Goal: Transaction & Acquisition: Obtain resource

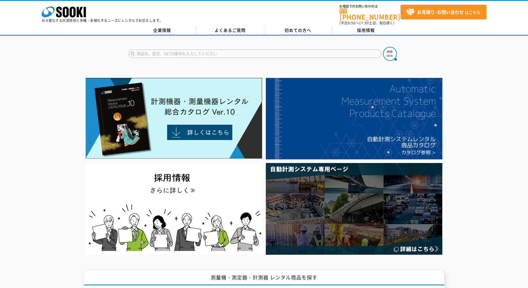
click at [214, 53] on input "text" at bounding box center [254, 54] width 253 height 8
type input "CAR"
click at [383, 47] on button at bounding box center [390, 54] width 14 height 14
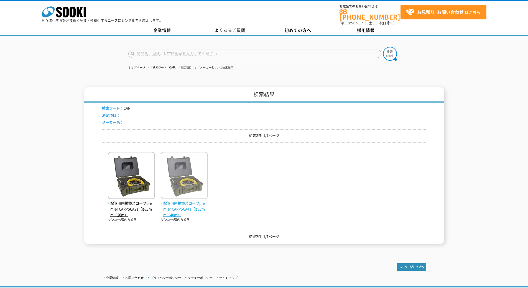
click at [187, 200] on span "配管用内視鏡スコープpremier CARPSCA41（φ28mm／40m）" at bounding box center [184, 208] width 47 height 17
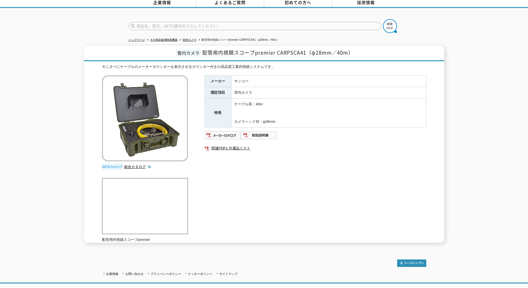
scroll to position [36, 0]
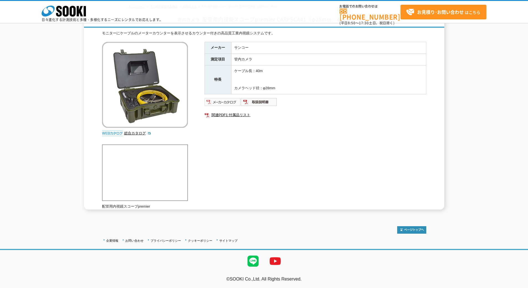
click at [224, 99] on img at bounding box center [222, 101] width 36 height 9
